Goal: Information Seeking & Learning: Learn about a topic

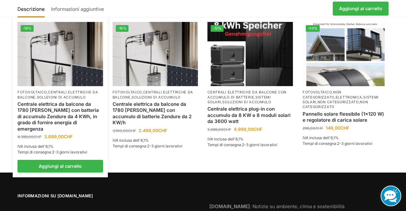
click at [65, 67] on img at bounding box center [60, 54] width 86 height 64
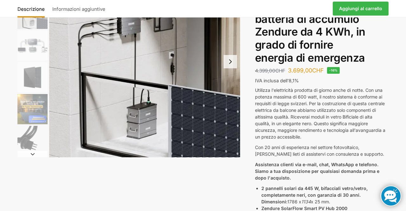
scroll to position [79, 0]
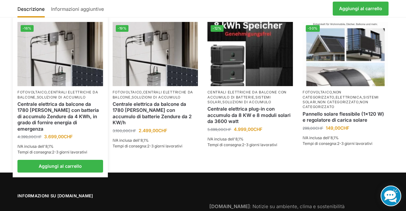
click at [56, 69] on img at bounding box center [60, 54] width 86 height 64
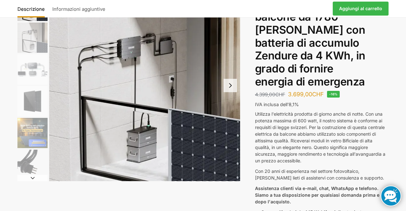
scroll to position [54, 0]
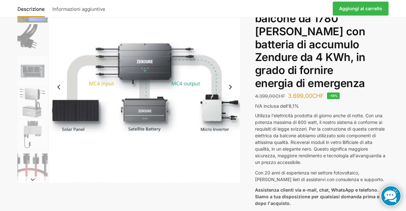
click at [35, 103] on img "8 / 11" at bounding box center [32, 103] width 30 height 30
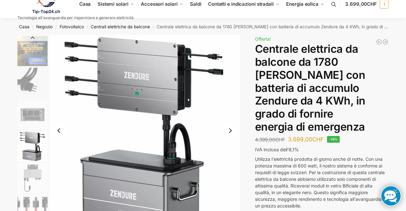
scroll to position [0, 0]
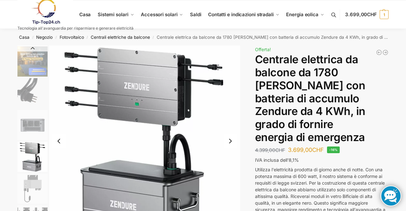
click at [217, 129] on img "8 / 11" at bounding box center [144, 140] width 191 height 191
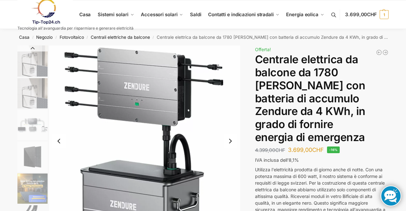
click at [34, 71] on img "1 / 11" at bounding box center [32, 60] width 30 height 31
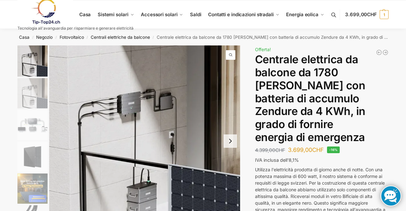
click at [156, 134] on img "1 / 11" at bounding box center [144, 140] width 191 height 191
click at [40, 129] on img "3 / 11" at bounding box center [32, 125] width 30 height 30
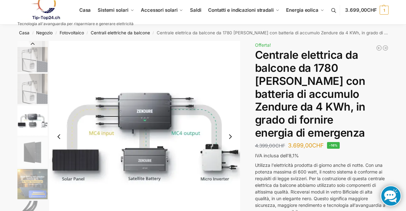
scroll to position [5, 0]
